Goal: Information Seeking & Learning: Check status

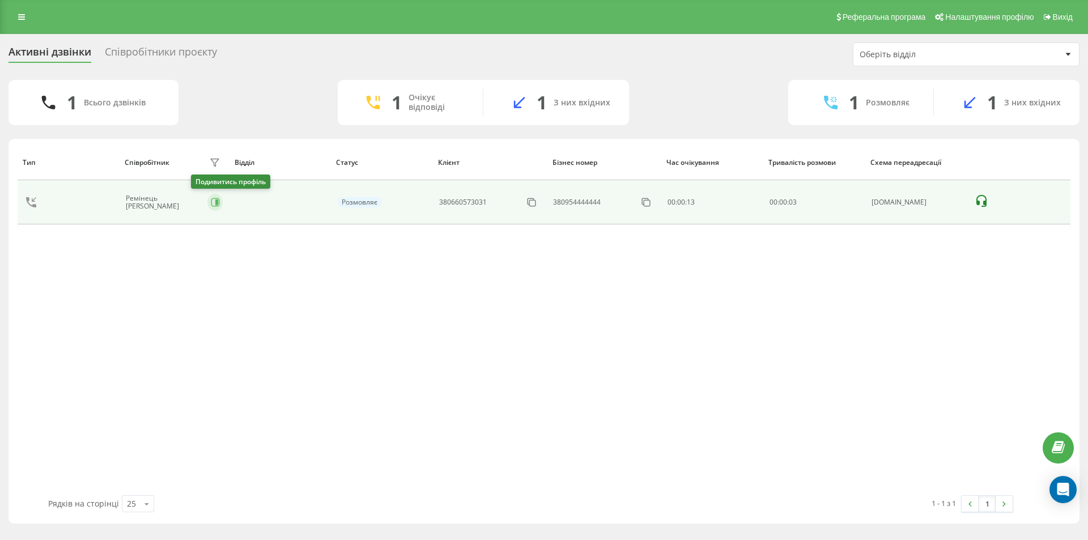
click at [211, 205] on icon at bounding box center [215, 202] width 9 height 9
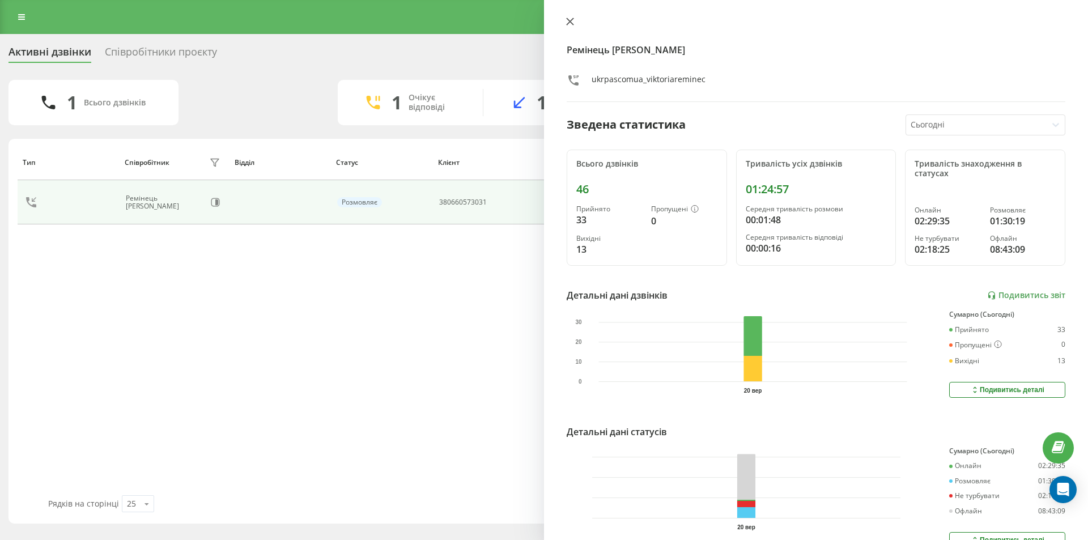
click at [571, 20] on icon at bounding box center [570, 21] width 7 height 7
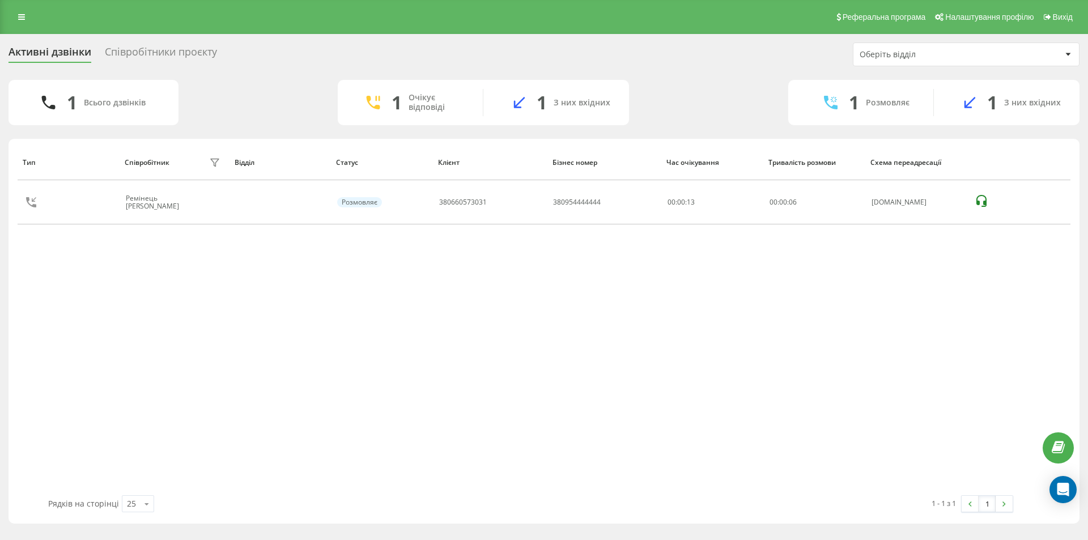
click at [159, 53] on div "Співробітники проєкту" at bounding box center [161, 55] width 112 height 18
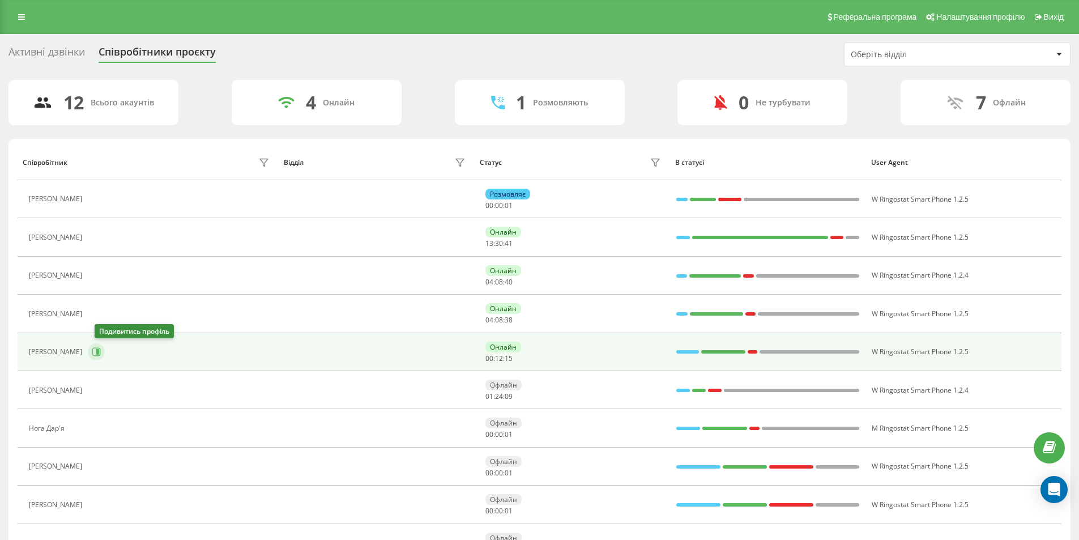
click at [101, 354] on icon at bounding box center [96, 351] width 9 height 9
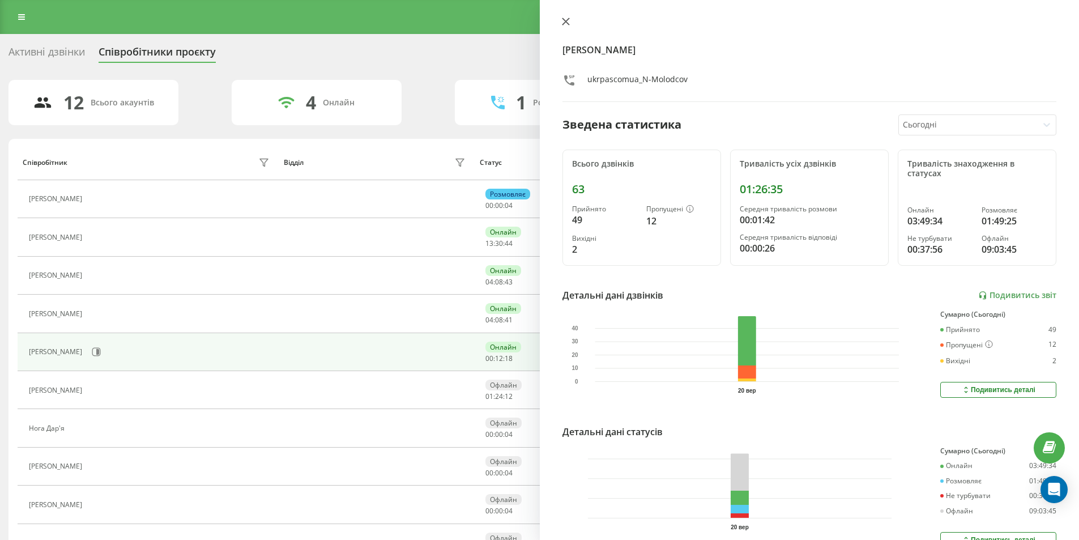
click at [563, 20] on icon at bounding box center [566, 22] width 8 height 8
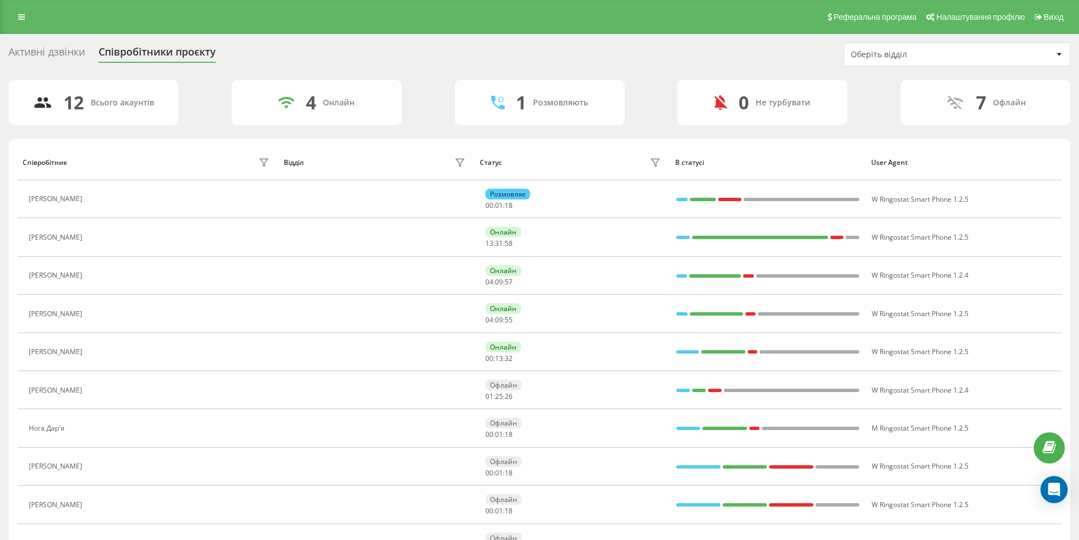
click at [48, 54] on div "Активні дзвінки" at bounding box center [46, 55] width 76 height 18
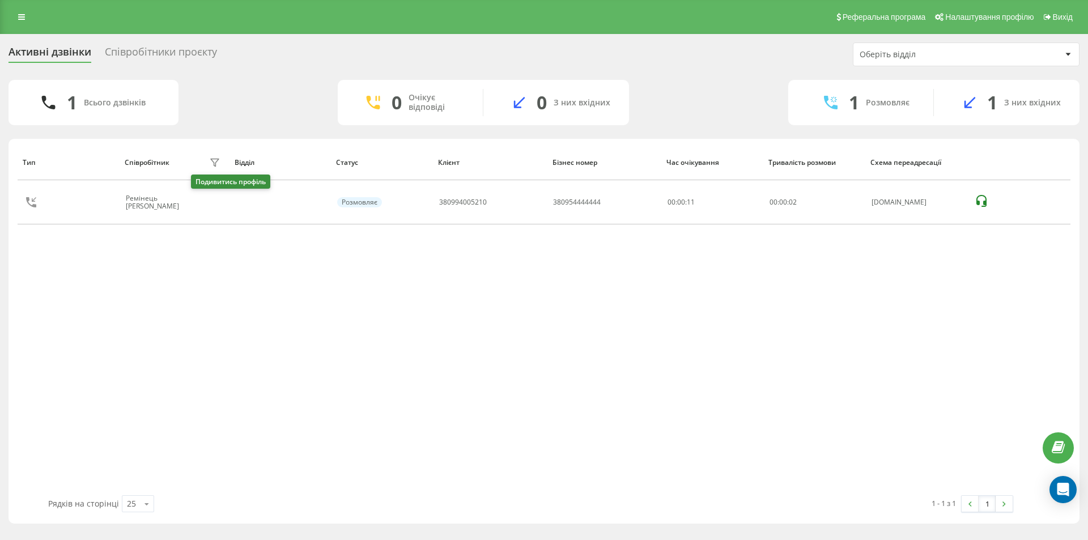
click at [211, 200] on icon at bounding box center [215, 202] width 9 height 9
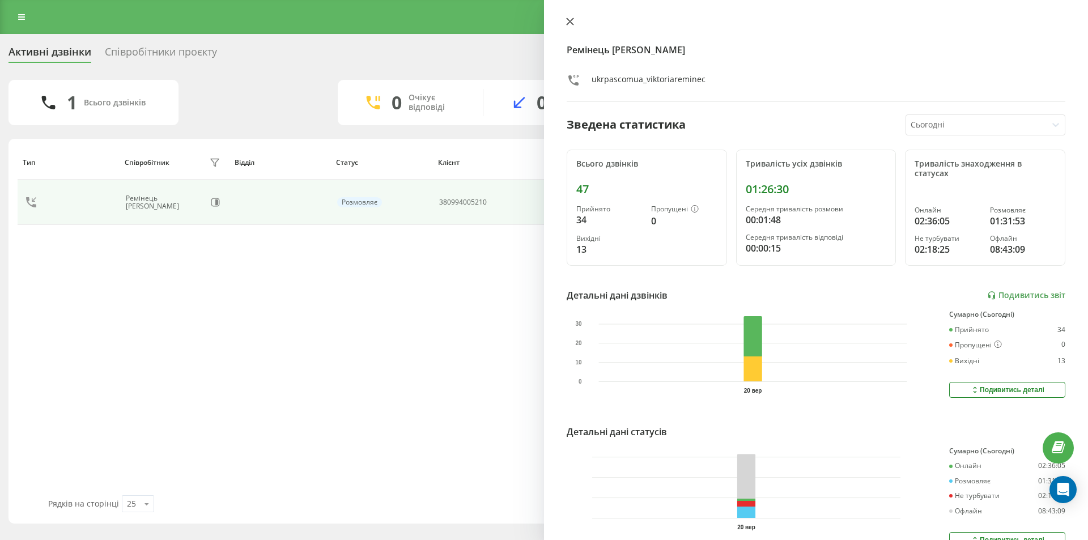
click at [571, 20] on icon at bounding box center [570, 21] width 7 height 7
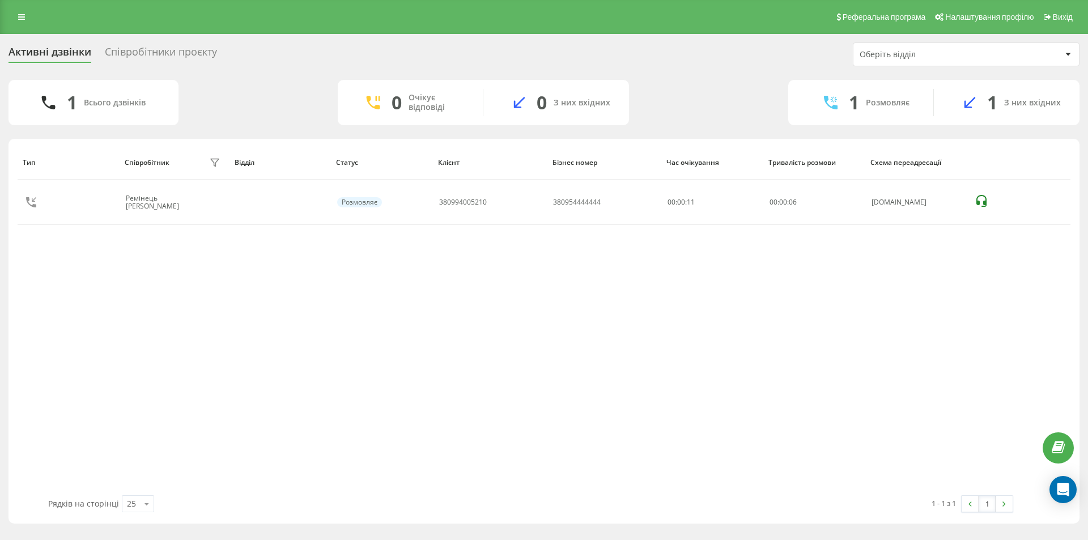
click at [166, 53] on div "Співробітники проєкту" at bounding box center [161, 55] width 112 height 18
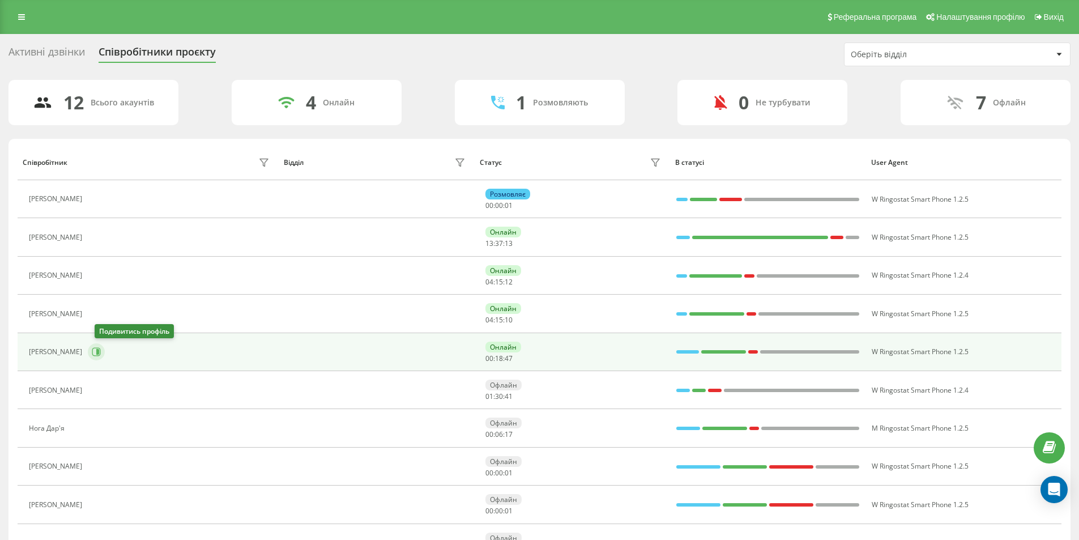
click at [101, 352] on icon at bounding box center [96, 351] width 9 height 9
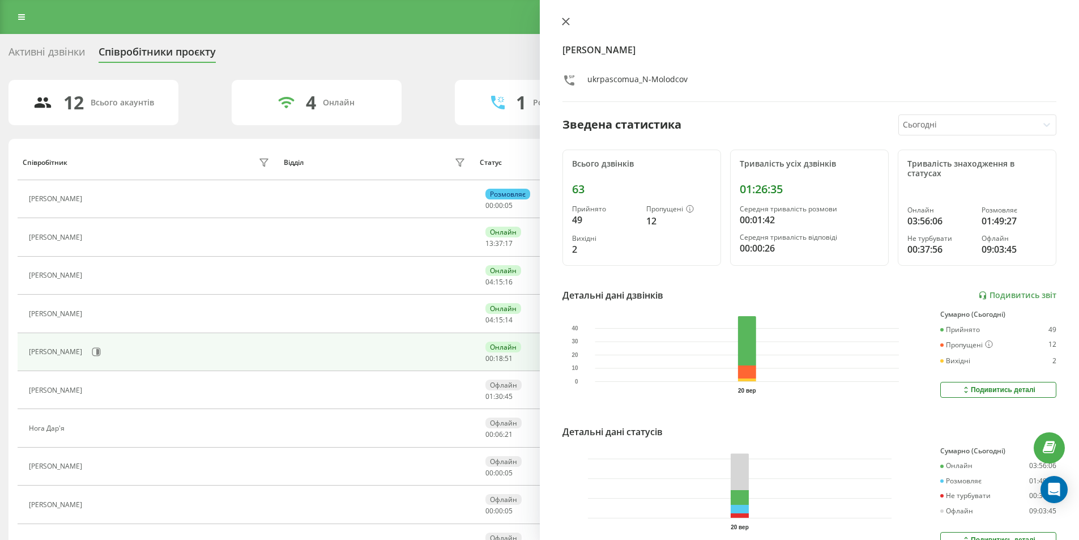
click at [566, 20] on icon at bounding box center [566, 22] width 8 height 8
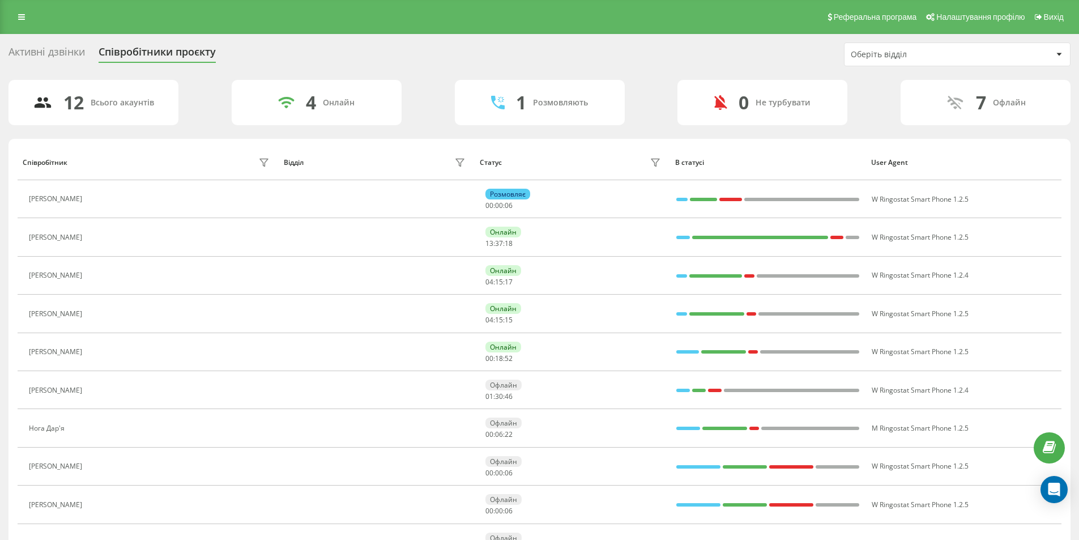
click at [53, 50] on div "Активні дзвінки" at bounding box center [46, 55] width 76 height 18
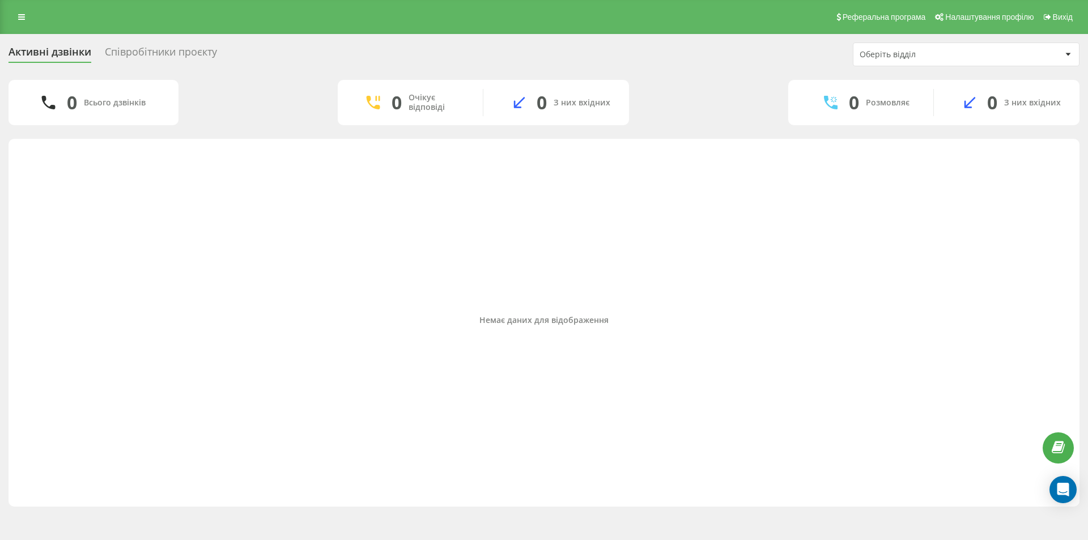
drag, startPoint x: 668, startPoint y: 493, endPoint x: 663, endPoint y: 499, distance: 7.3
drag, startPoint x: 663, startPoint y: 499, endPoint x: 277, endPoint y: 347, distance: 415.0
click at [274, 329] on div "Немає даних для відображення" at bounding box center [544, 319] width 1053 height 351
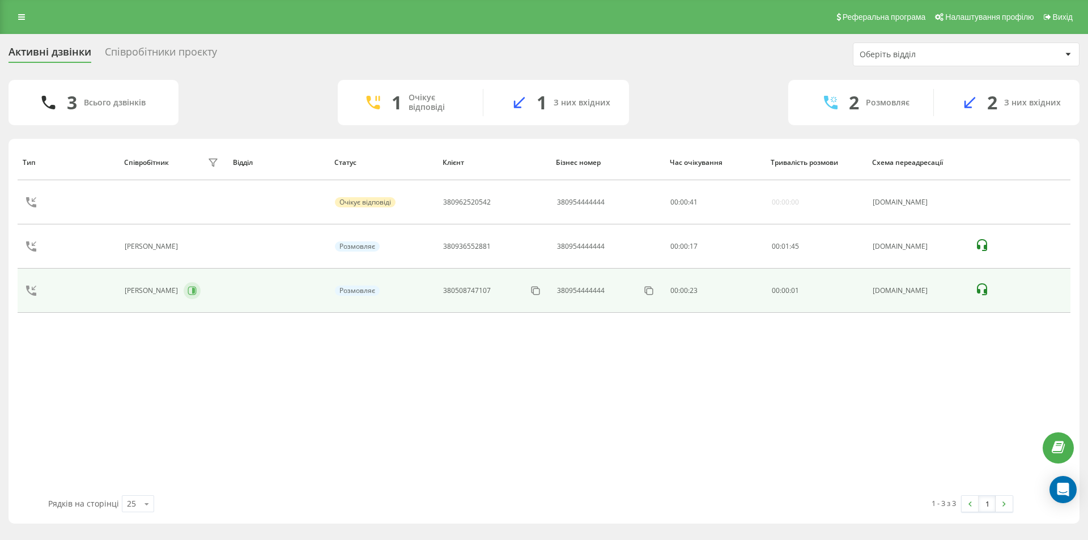
click at [197, 286] on icon at bounding box center [192, 290] width 9 height 9
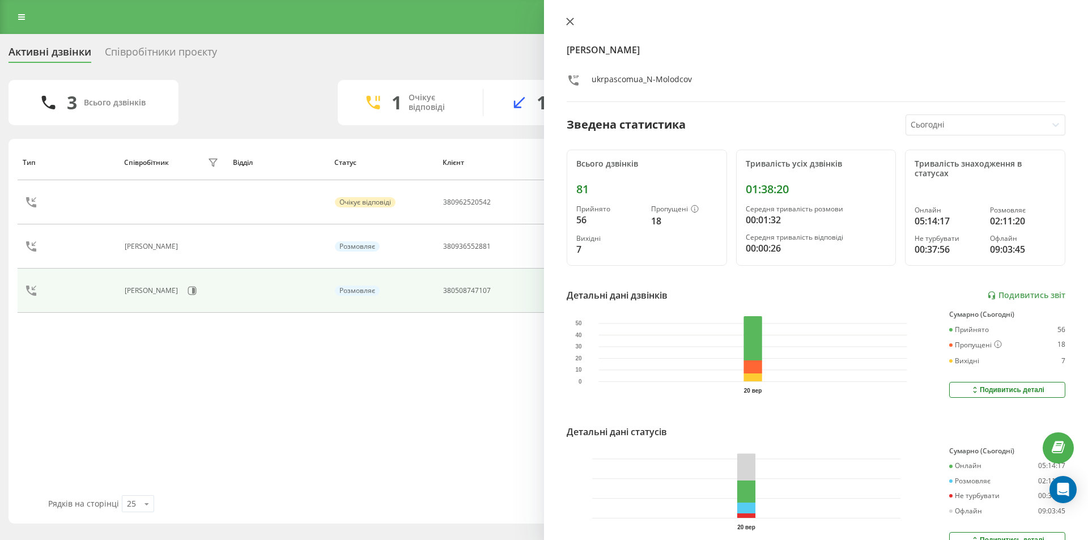
click at [572, 22] on icon at bounding box center [570, 22] width 8 height 8
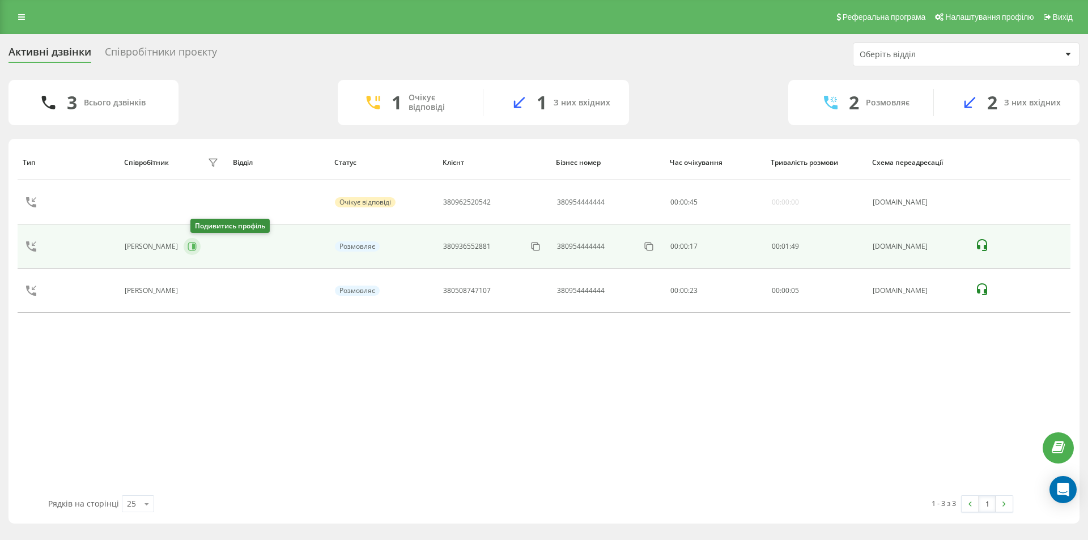
click at [195, 245] on icon at bounding box center [193, 247] width 3 height 6
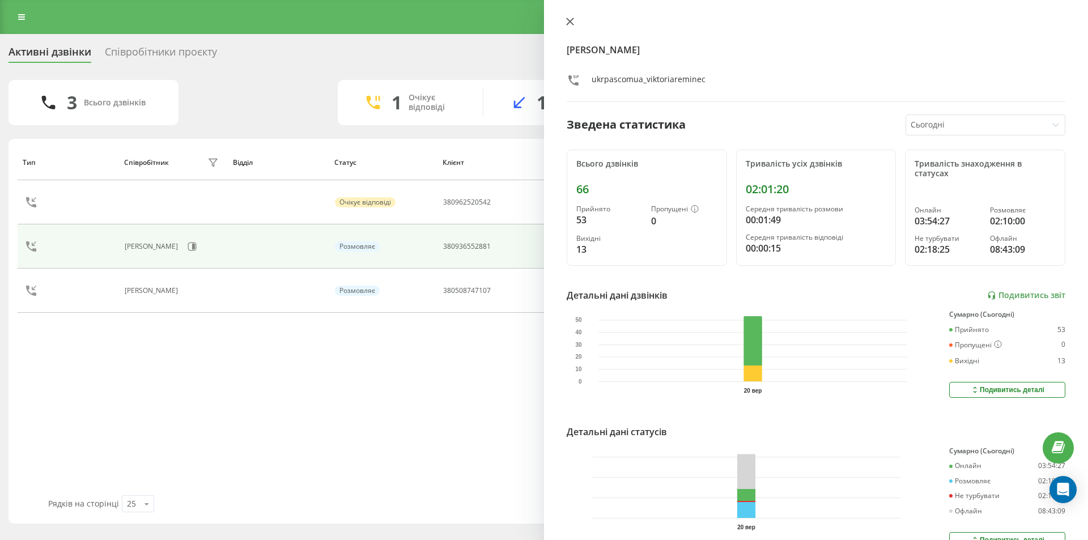
click at [573, 16] on div "Ремінець Вікторія ukrpascomua_viktoriareminec Зведена статистика Сьогодні Всьог…" at bounding box center [816, 270] width 544 height 540
click at [572, 18] on icon at bounding box center [570, 22] width 8 height 8
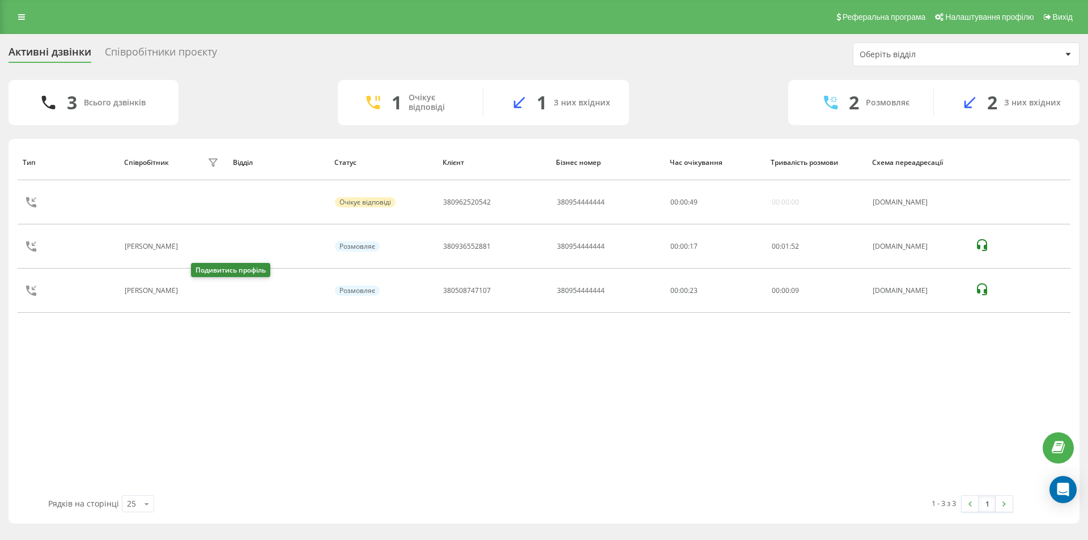
click at [195, 294] on icon at bounding box center [190, 290] width 9 height 9
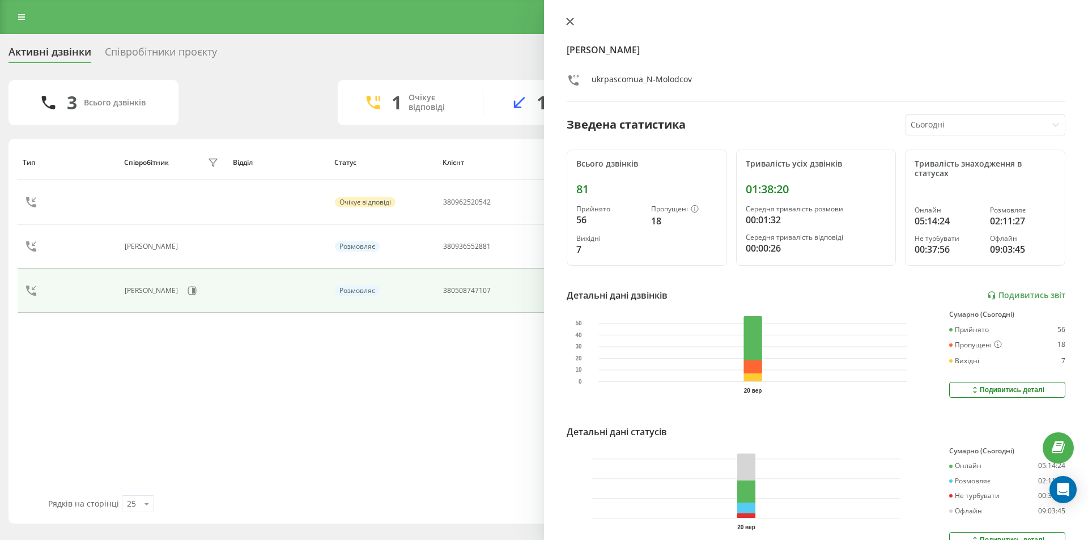
click at [572, 25] on icon at bounding box center [570, 22] width 8 height 8
